Goal: Transaction & Acquisition: Purchase product/service

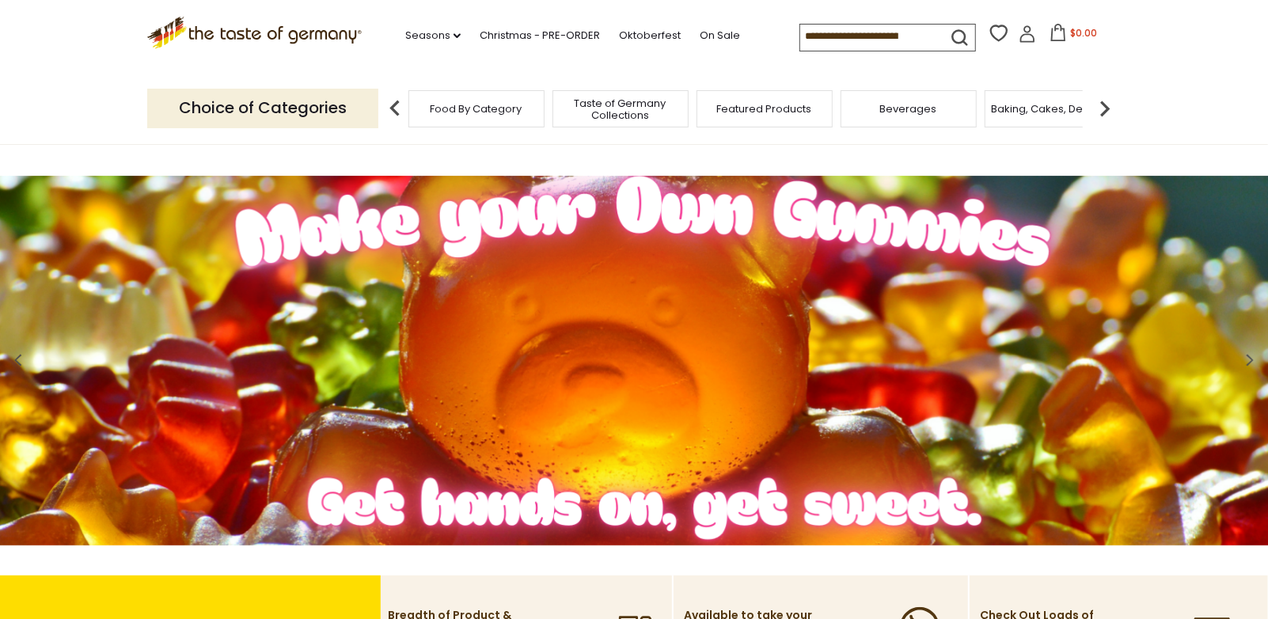
click at [800, 38] on input at bounding box center [867, 36] width 134 height 22
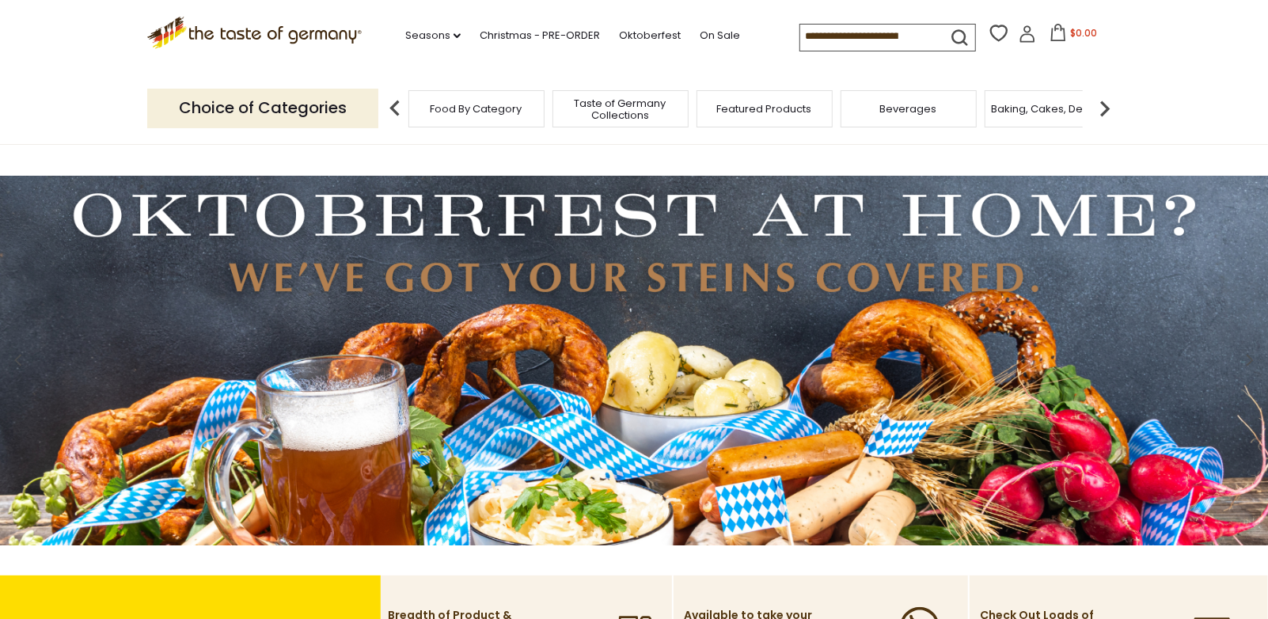
click at [465, 120] on div "Food By Category" at bounding box center [476, 108] width 136 height 37
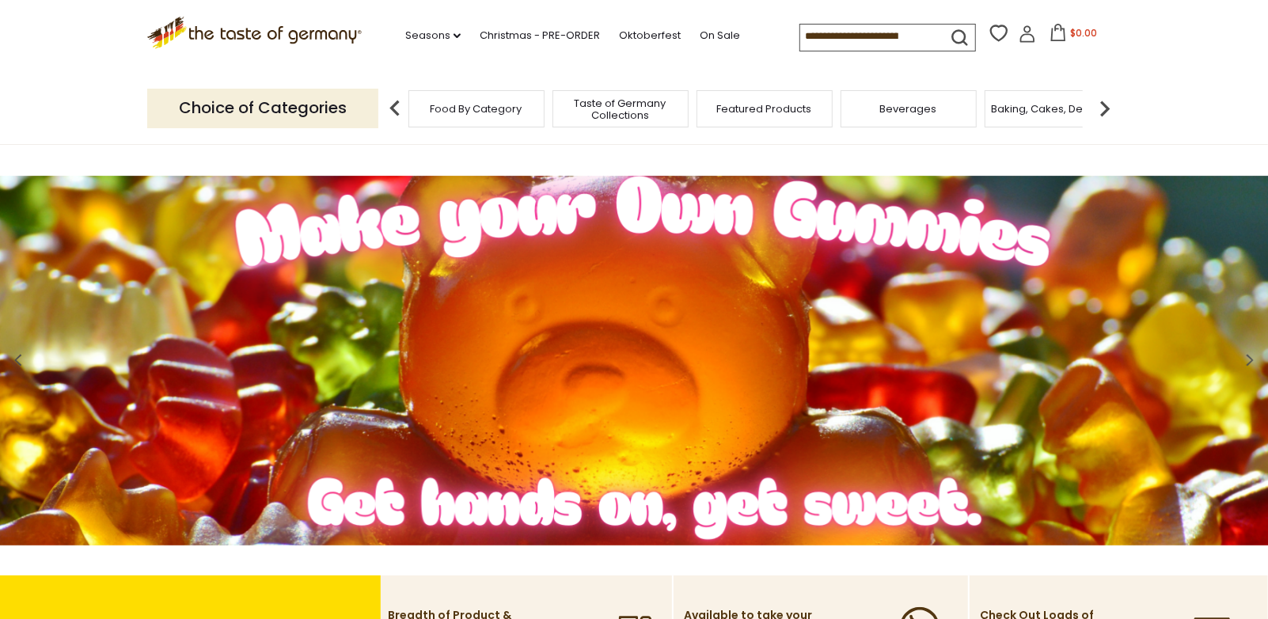
click at [506, 104] on span "Food By Category" at bounding box center [477, 109] width 92 height 12
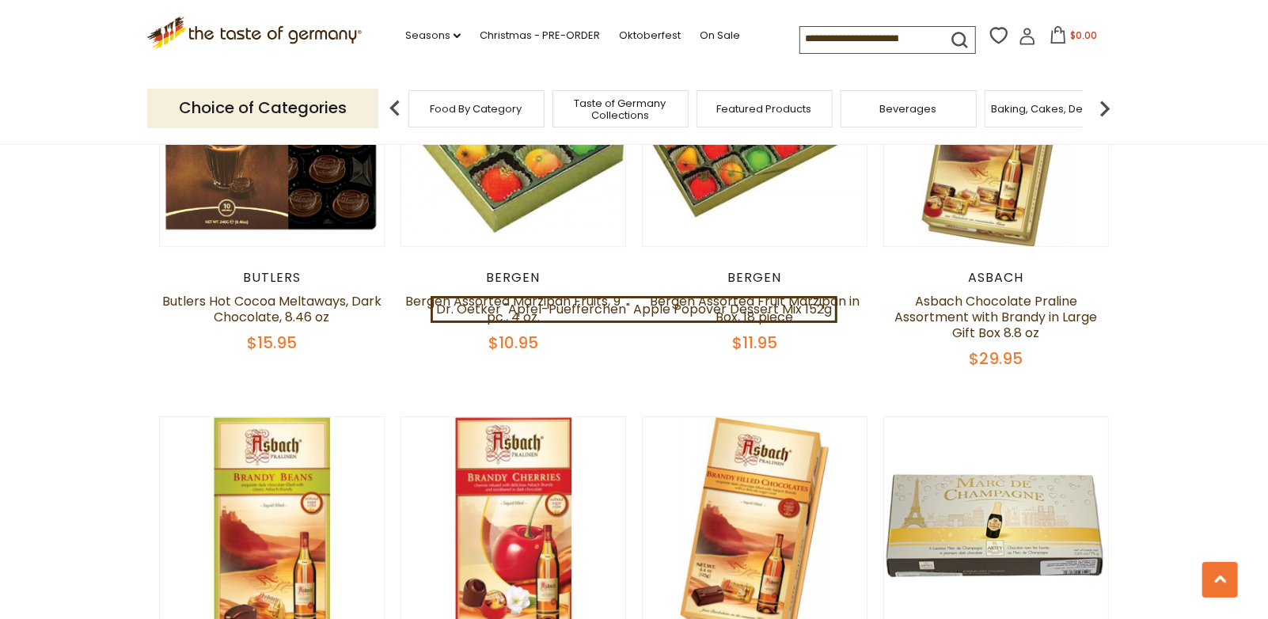
scroll to position [2573, 0]
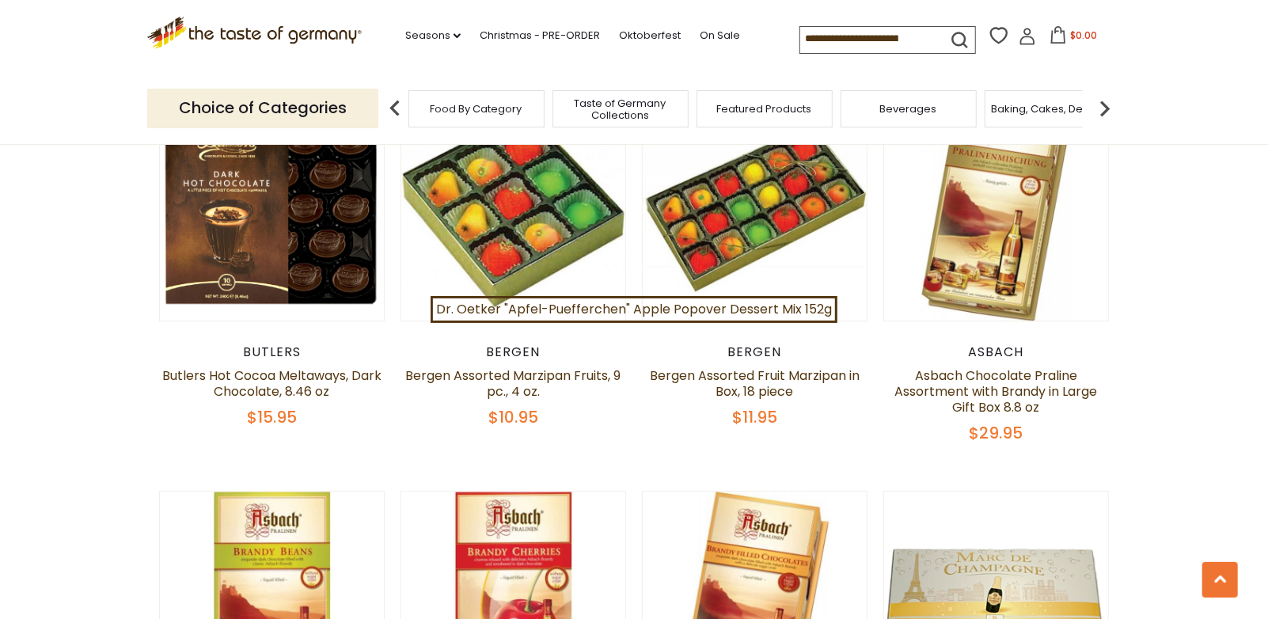
click at [771, 118] on div "Featured Products" at bounding box center [764, 108] width 136 height 37
click at [405, 32] on link "Seasons dropdown_arrow" at bounding box center [432, 35] width 55 height 17
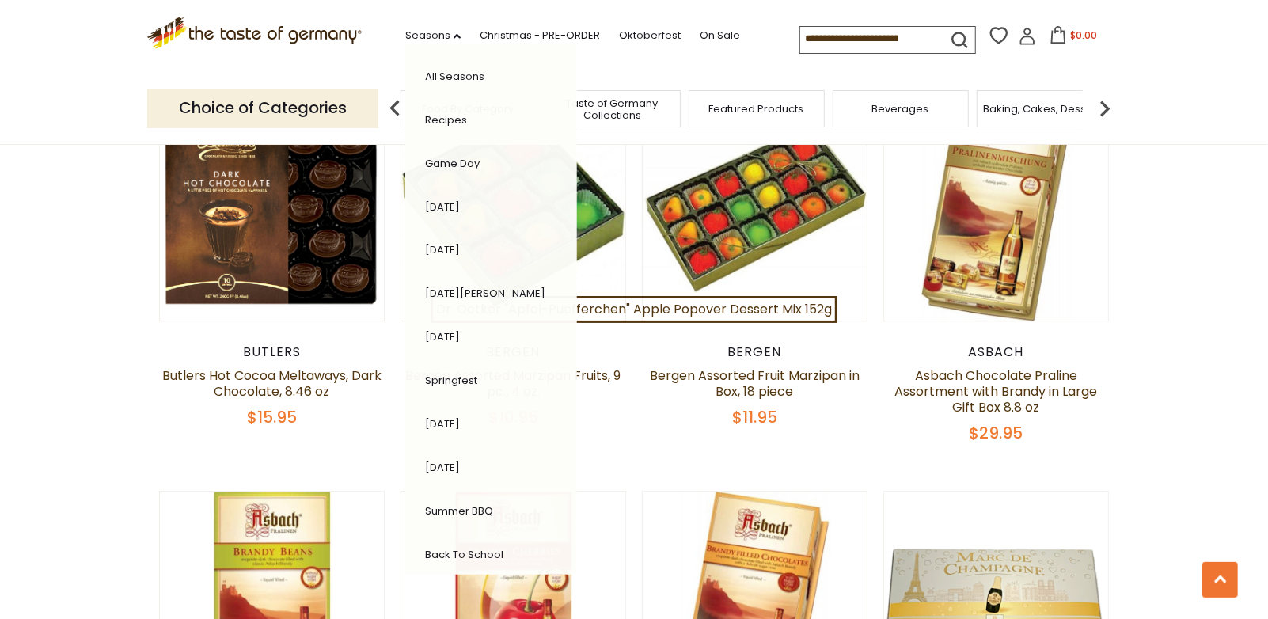
click at [752, 114] on div "Featured Products" at bounding box center [757, 108] width 136 height 37
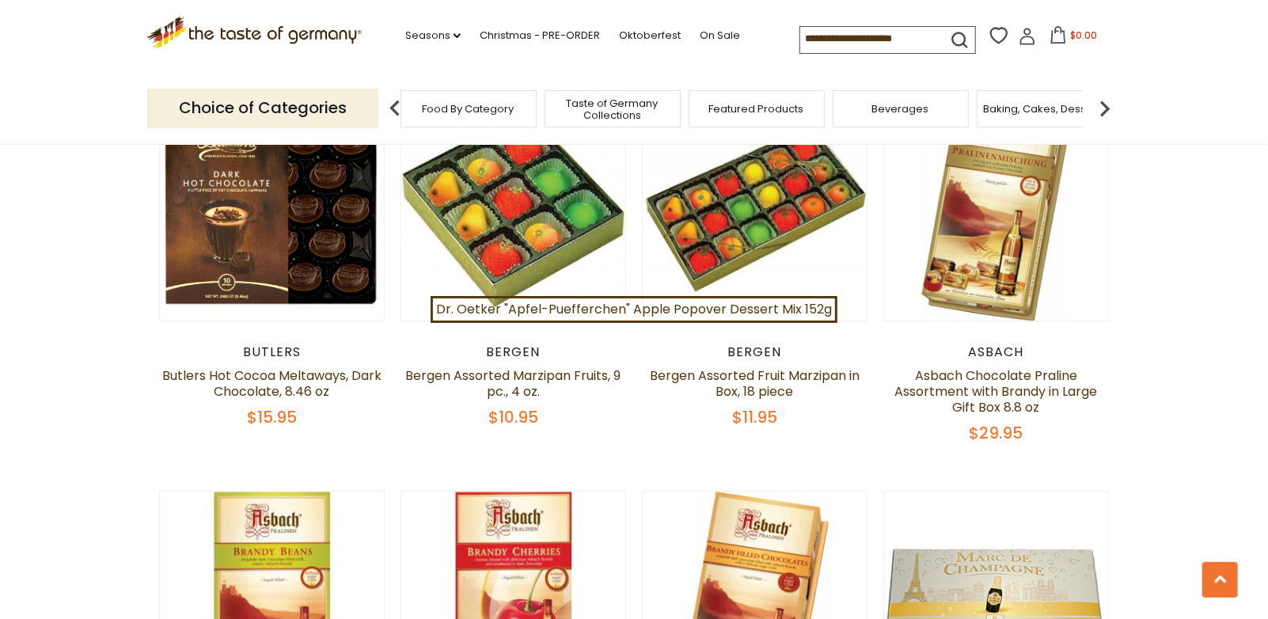
click at [752, 117] on div "Featured Products" at bounding box center [757, 108] width 136 height 37
click at [393, 107] on img at bounding box center [395, 109] width 32 height 32
click at [472, 115] on div "Food By Category" at bounding box center [468, 108] width 136 height 37
click at [475, 116] on div "Food By Category" at bounding box center [468, 108] width 136 height 37
click at [318, 114] on p "Choice of Categories" at bounding box center [262, 108] width 231 height 39
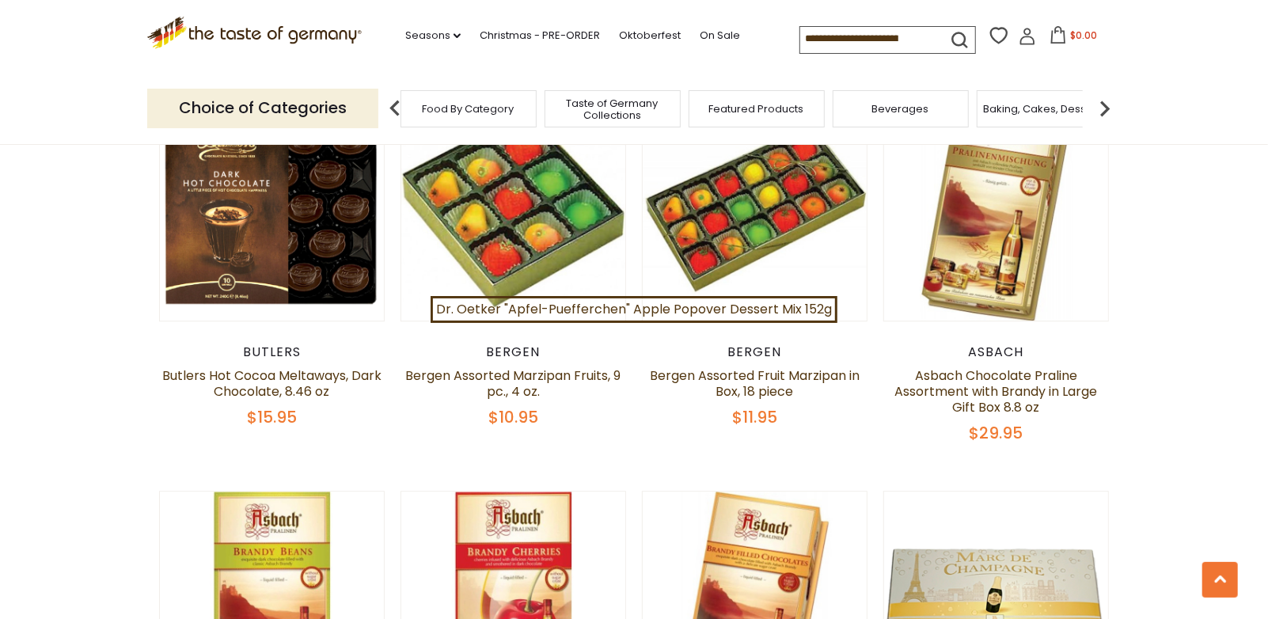
click at [735, 108] on span "Featured Products" at bounding box center [756, 109] width 95 height 12
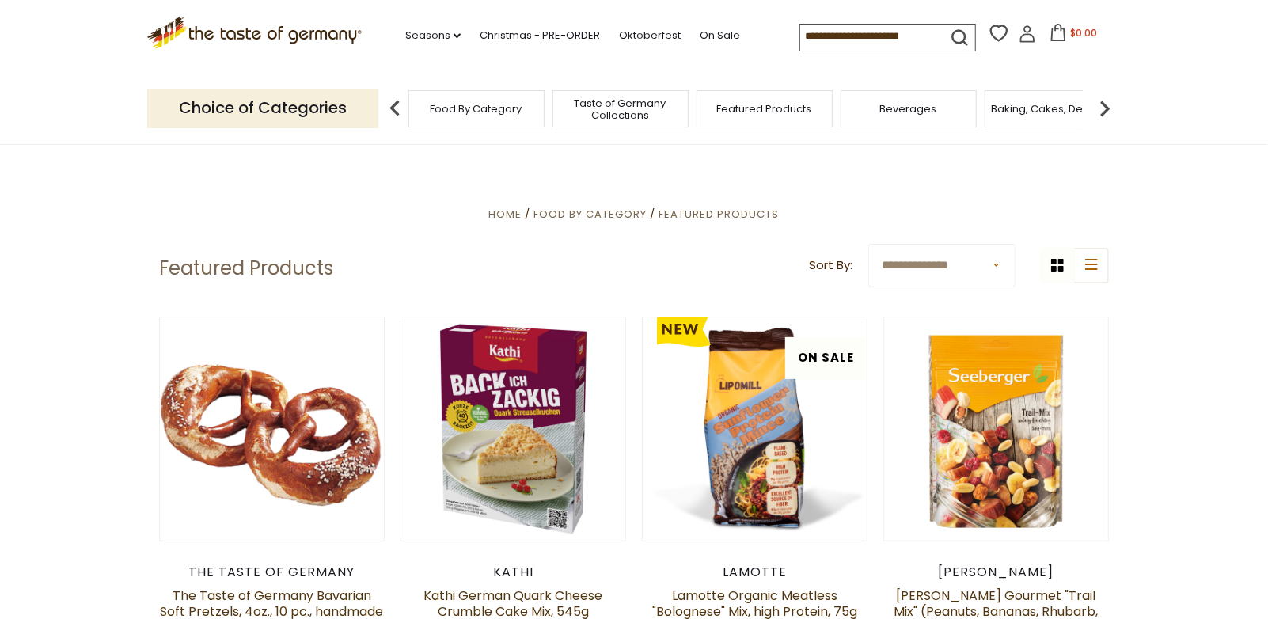
click at [463, 111] on span "Food By Category" at bounding box center [477, 109] width 92 height 12
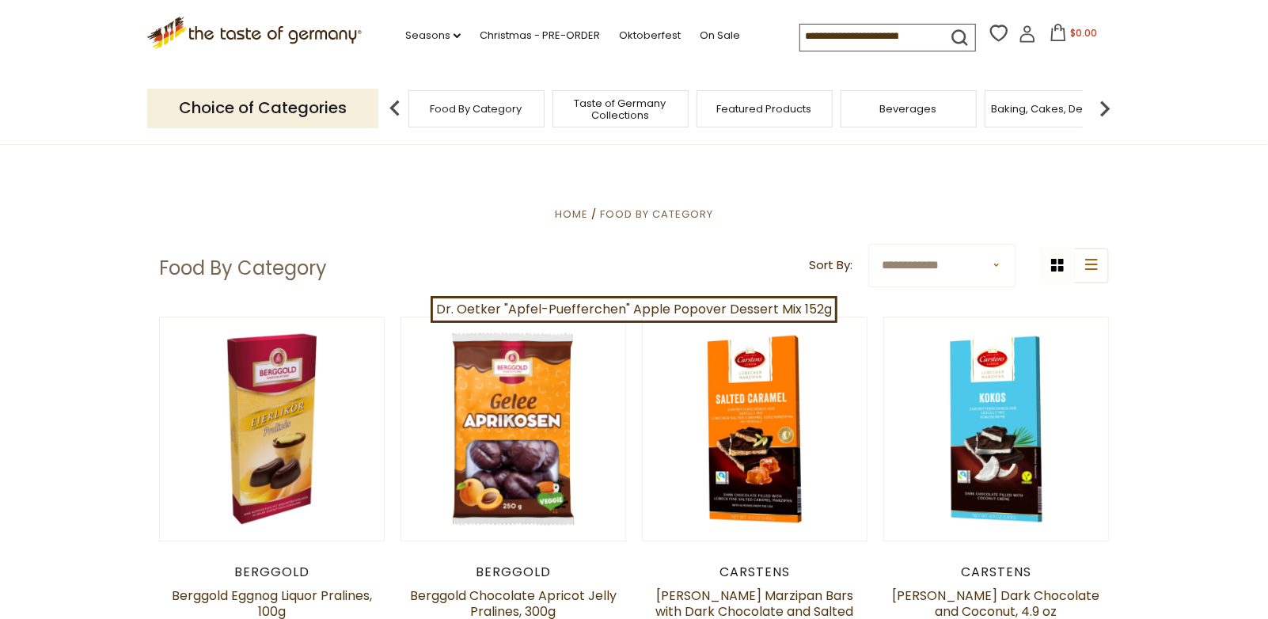
click at [800, 38] on input at bounding box center [867, 36] width 134 height 22
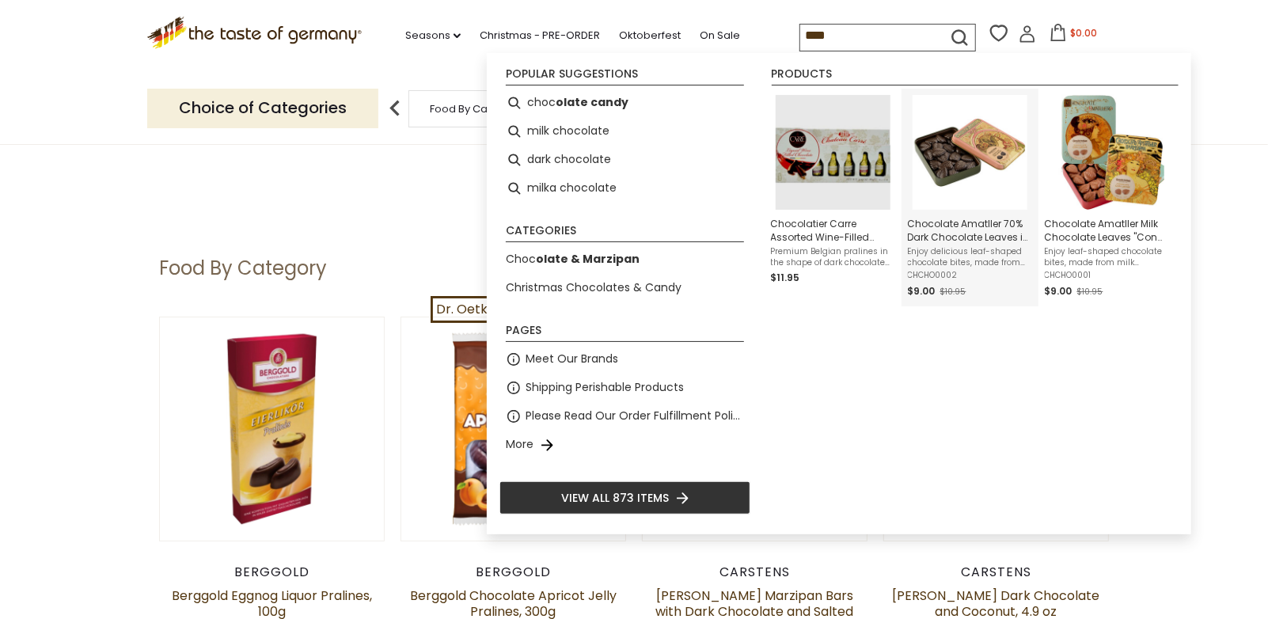
type input "****"
click at [954, 140] on img "Chocolate Amatller 70% Dark Chocolate Leaves in Art Deco Gift Tin, 2.1 oz" at bounding box center [969, 152] width 115 height 115
